Goal: Information Seeking & Learning: Learn about a topic

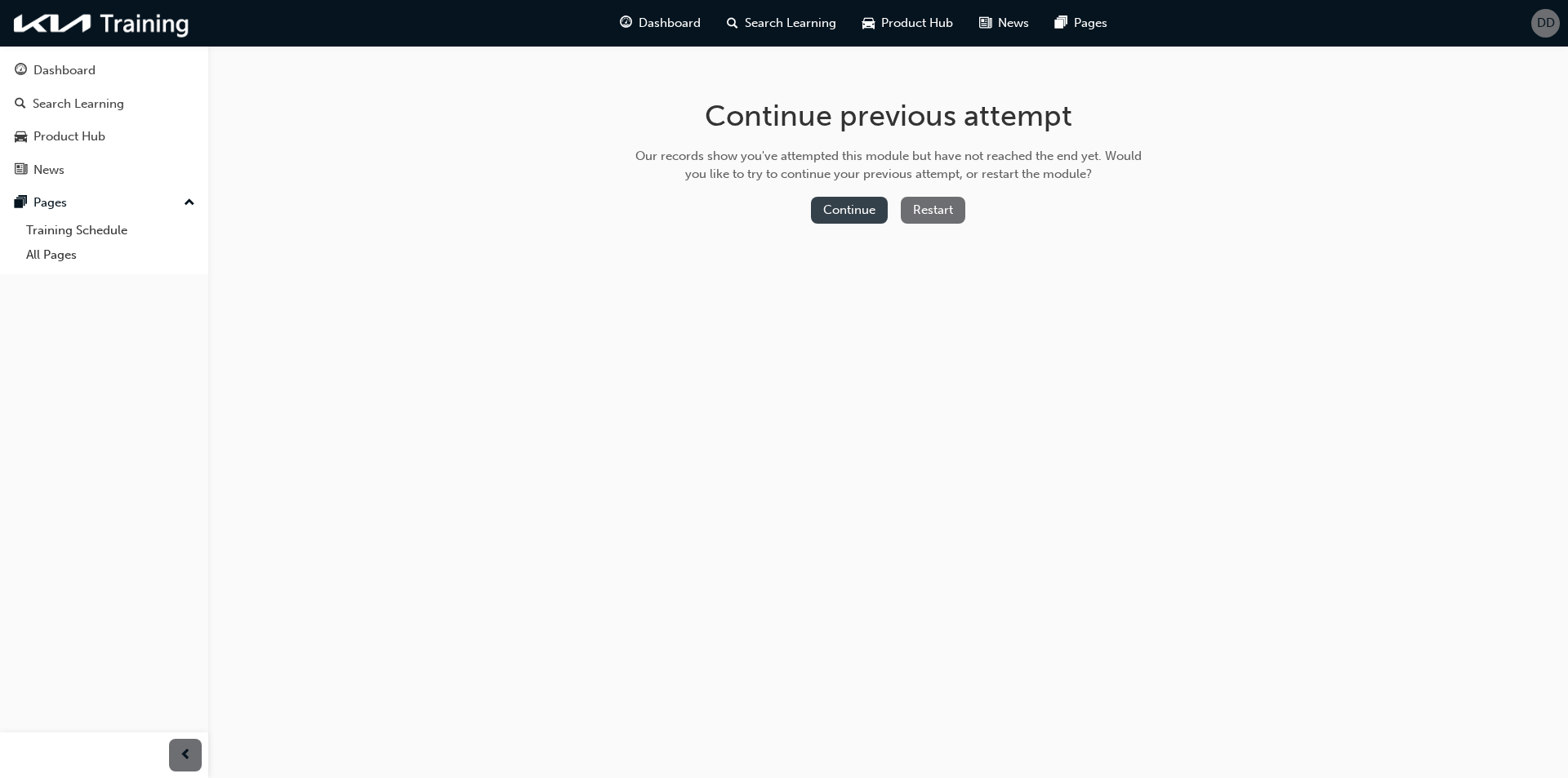
click at [832, 209] on button "Continue" at bounding box center [849, 210] width 77 height 27
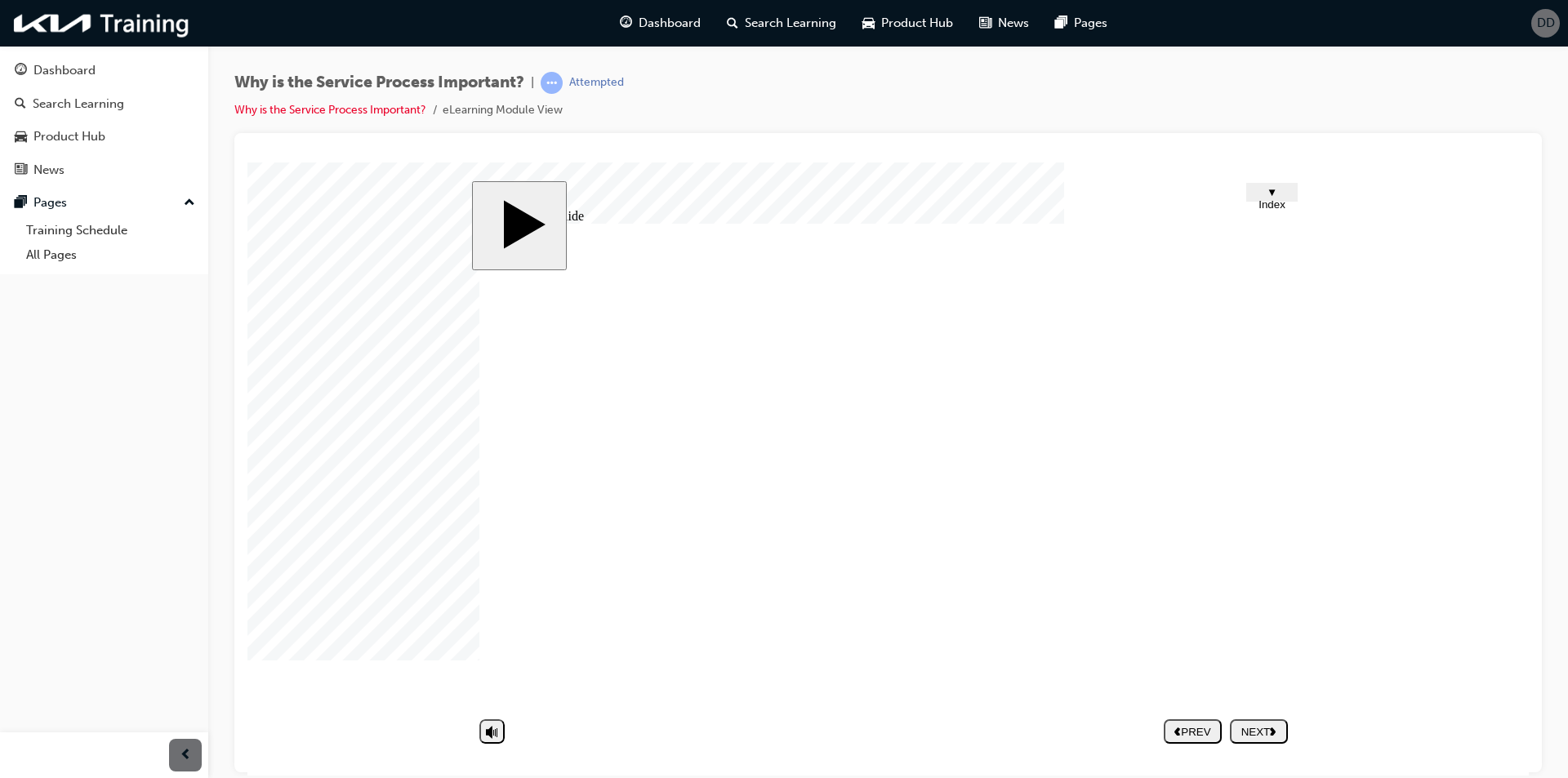
click at [429, 564] on body "slide: Untitled Slide Group 26 Why Is the Service Process Important? Quiz! Quiz…" at bounding box center [888, 467] width 1281 height 613
click at [450, 513] on body "slide: Untitled Slide Group 26 Why Is the Service Process Important? Quiz! Quiz…" at bounding box center [888, 467] width 1281 height 613
drag, startPoint x: 458, startPoint y: 441, endPoint x: 452, endPoint y: 420, distance: 21.8
click at [457, 442] on body "slide: Untitled Slide Group 26 Why Is the Service Process Important? Quiz! Quiz…" at bounding box center [888, 467] width 1281 height 613
click at [448, 385] on body "slide: Untitled Slide Group 26 Why Is the Service Process Important? Quiz! Quiz…" at bounding box center [888, 467] width 1281 height 613
